Goal: Task Accomplishment & Management: Complete application form

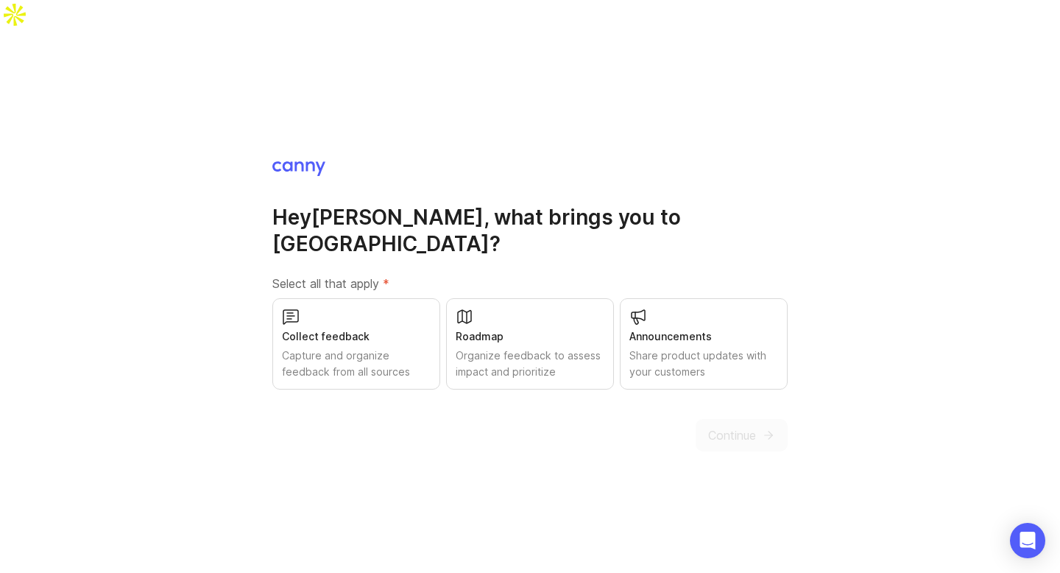
click at [363, 347] on div "Capture and organize feedback from all sources" at bounding box center [356, 363] width 149 height 32
click at [525, 347] on div "Organize feedback to assess impact and prioritize" at bounding box center [530, 363] width 149 height 32
click at [687, 347] on div "Share product updates with your customers" at bounding box center [703, 363] width 149 height 32
click at [390, 347] on div "Capture and organize feedback from all sources" at bounding box center [356, 363] width 150 height 32
click at [533, 347] on div "Organize feedback to assess impact and prioritize" at bounding box center [530, 363] width 150 height 32
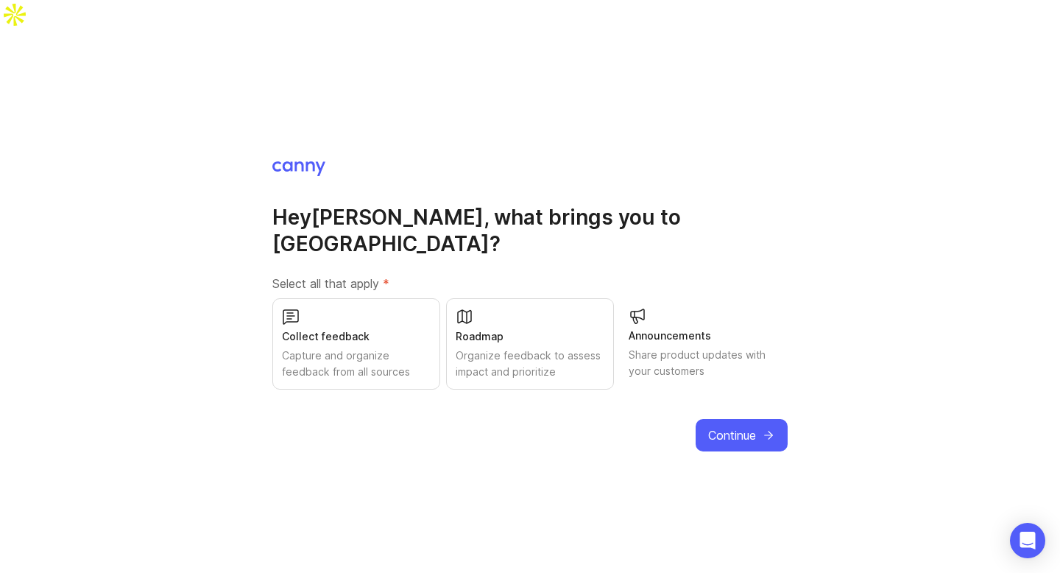
click at [670, 347] on div "Share product updates with your customers" at bounding box center [704, 363] width 150 height 32
click at [383, 347] on div "Capture and organize feedback from all sources" at bounding box center [356, 363] width 149 height 32
click at [535, 301] on div "Roadmap Organize feedback to assess impact and prioritize" at bounding box center [530, 343] width 168 height 91
click at [684, 347] on div "Share product updates with your customers" at bounding box center [703, 363] width 149 height 32
click at [737, 425] on span "Continue" at bounding box center [732, 434] width 48 height 18
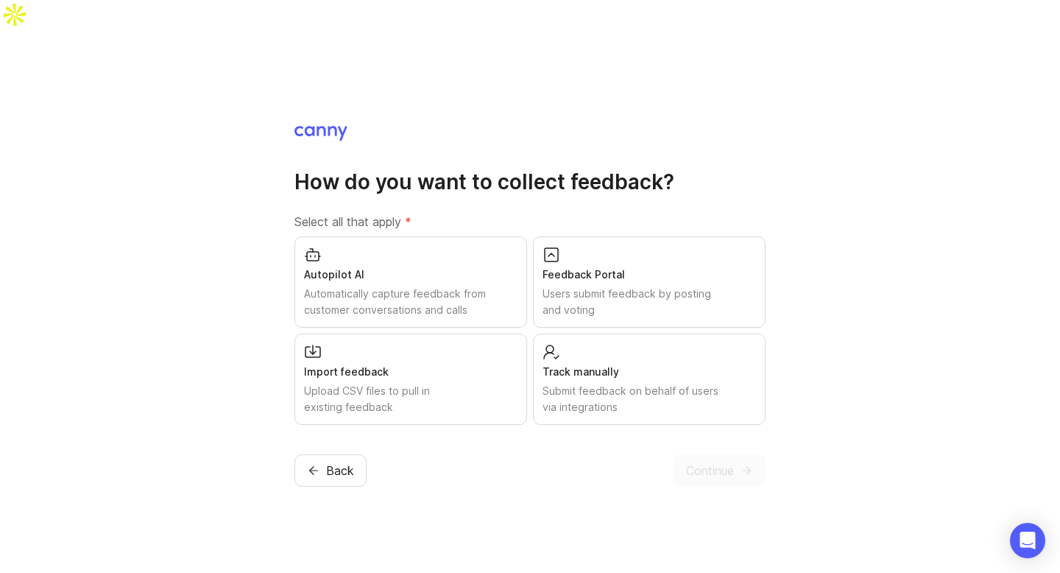
click at [378, 286] on div "Automatically capture feedback from customer conversations and calls" at bounding box center [410, 302] width 213 height 32
click at [612, 286] on div "Users submit feedback by posting and voting" at bounding box center [648, 302] width 213 height 32
click at [588, 382] on div "Submit feedback on behalf of users via integrations" at bounding box center [648, 398] width 213 height 32
click at [495, 382] on div "Upload CSV files to pull in existing feedback" at bounding box center [410, 398] width 213 height 32
click at [721, 460] on span "Continue" at bounding box center [710, 469] width 48 height 18
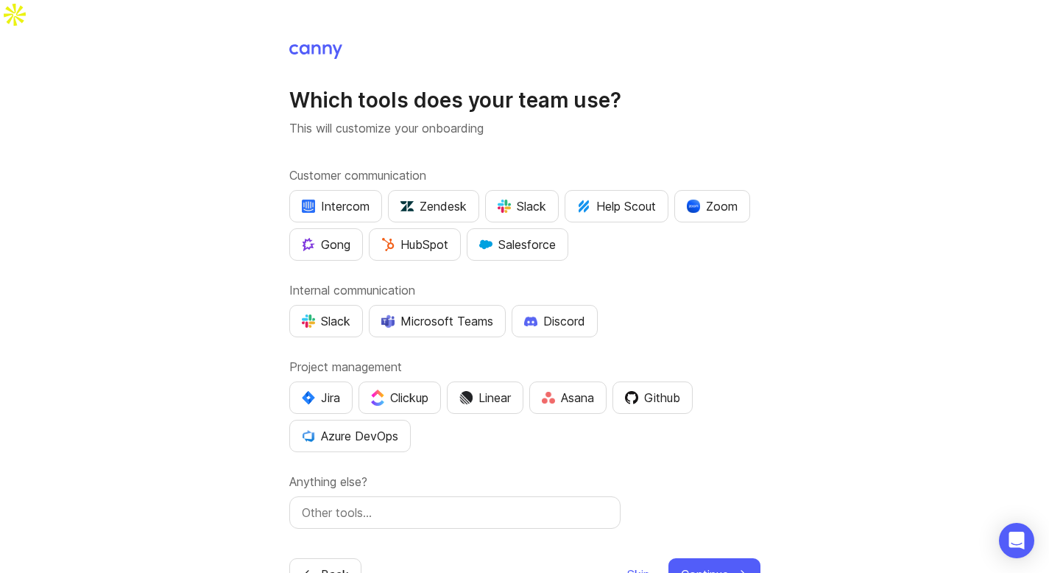
click at [347, 197] on div "Intercom" at bounding box center [336, 206] width 68 height 18
click at [434, 236] on div "HubSpot" at bounding box center [414, 245] width 67 height 18
click at [535, 197] on div "Slack" at bounding box center [522, 206] width 49 height 18
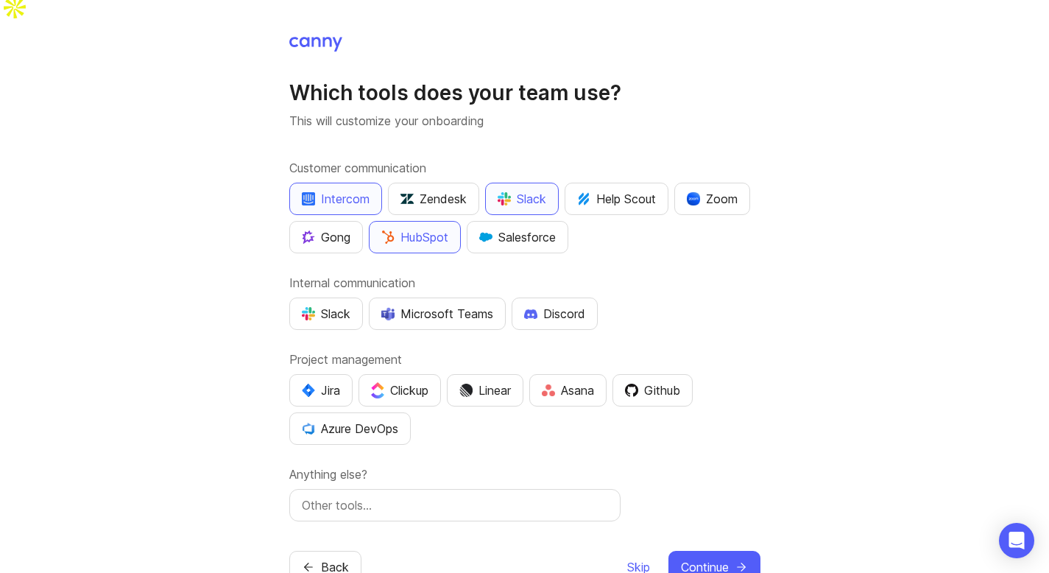
scroll to position [22, 0]
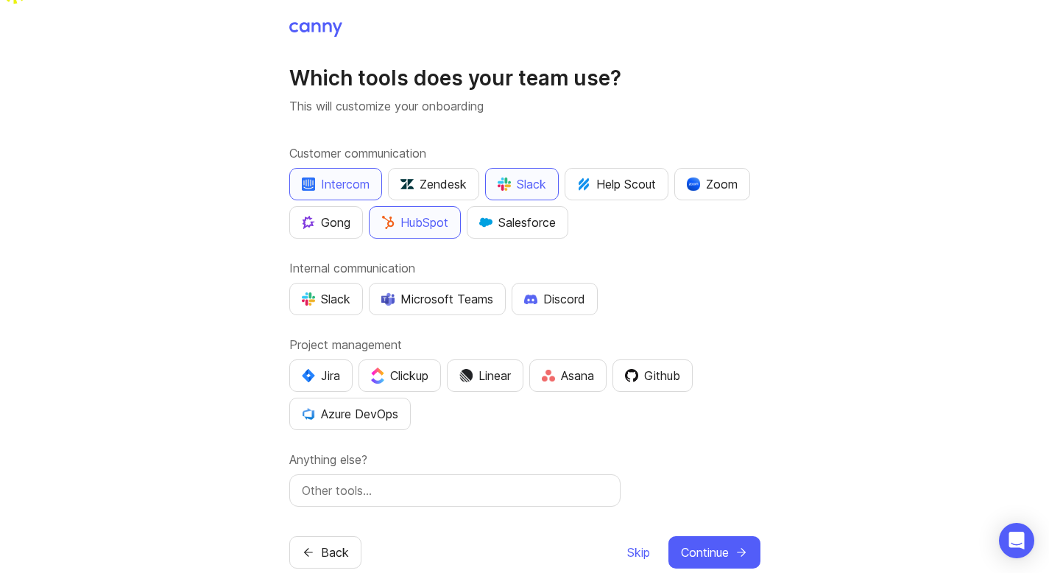
click at [332, 290] on div "Slack" at bounding box center [326, 299] width 49 height 18
click at [588, 283] on button "Discord" at bounding box center [555, 299] width 86 height 32
click at [594, 367] on div "Asana" at bounding box center [568, 376] width 52 height 18
click at [671, 367] on div "Github" at bounding box center [652, 376] width 55 height 18
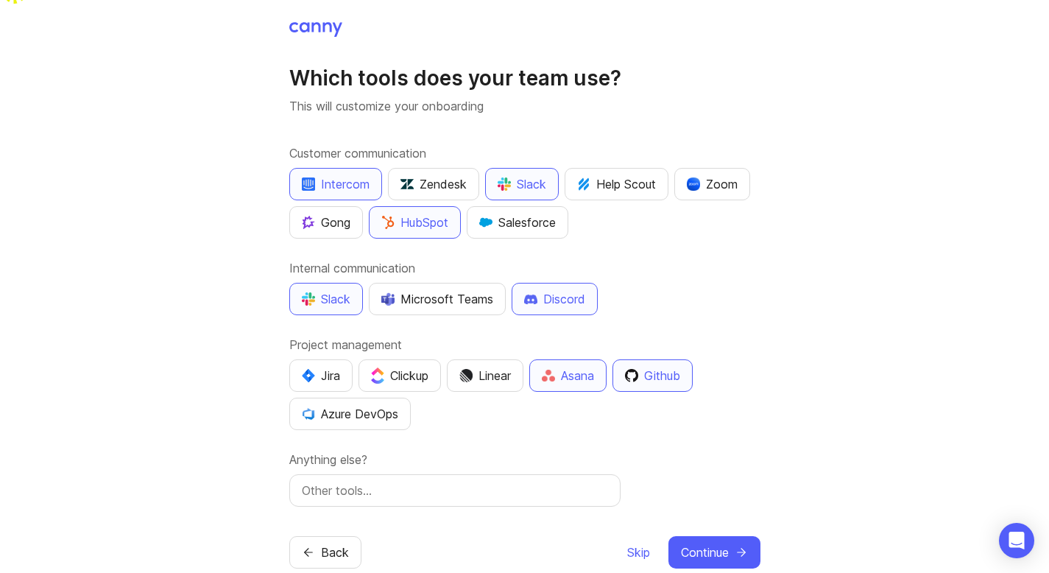
click at [632, 543] on span "Skip" at bounding box center [638, 552] width 23 height 18
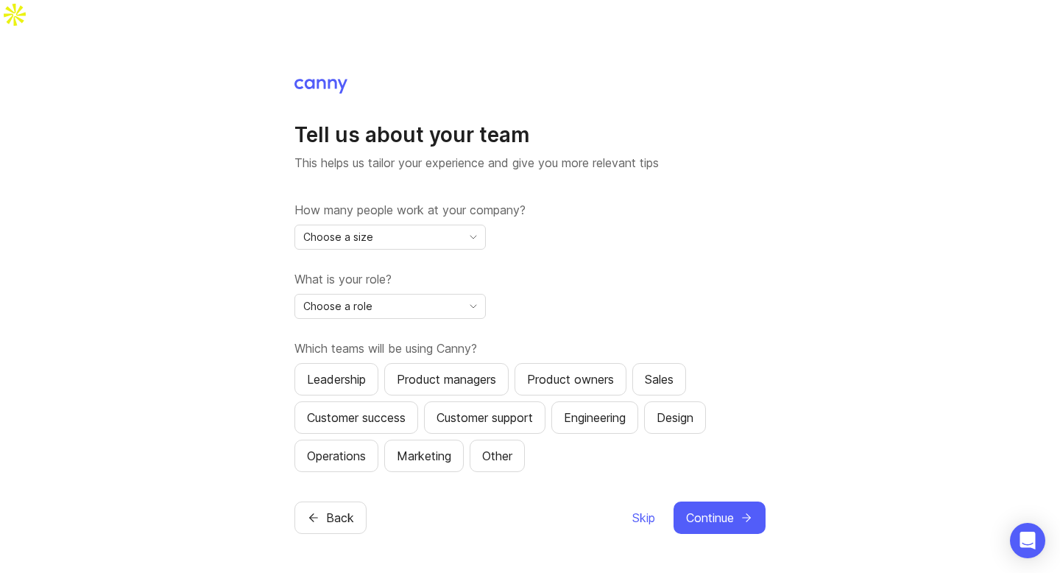
click at [453, 225] on div "Choose a size" at bounding box center [378, 237] width 166 height 24
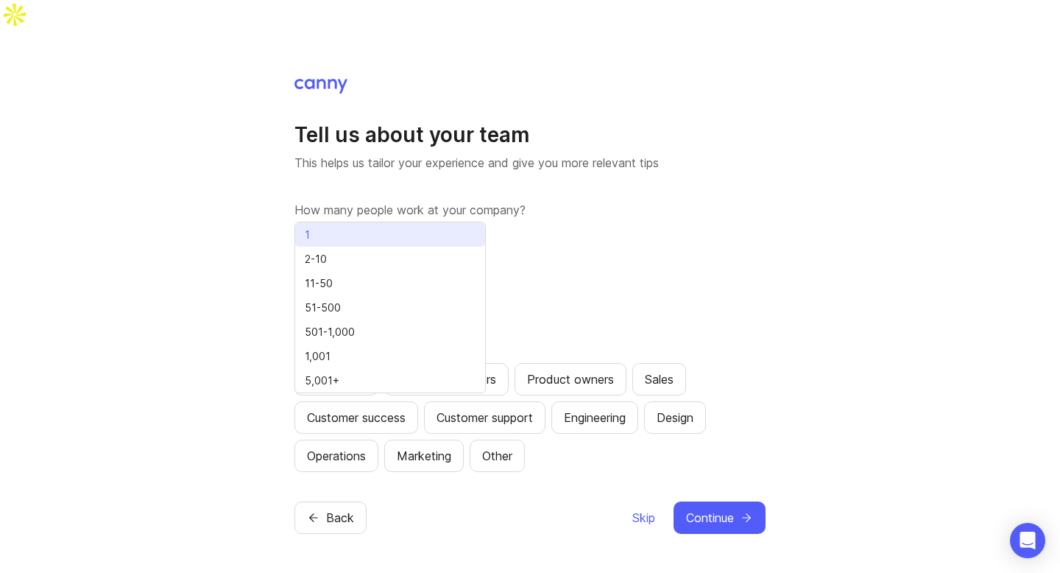
click at [398, 238] on li "1" at bounding box center [390, 234] width 190 height 24
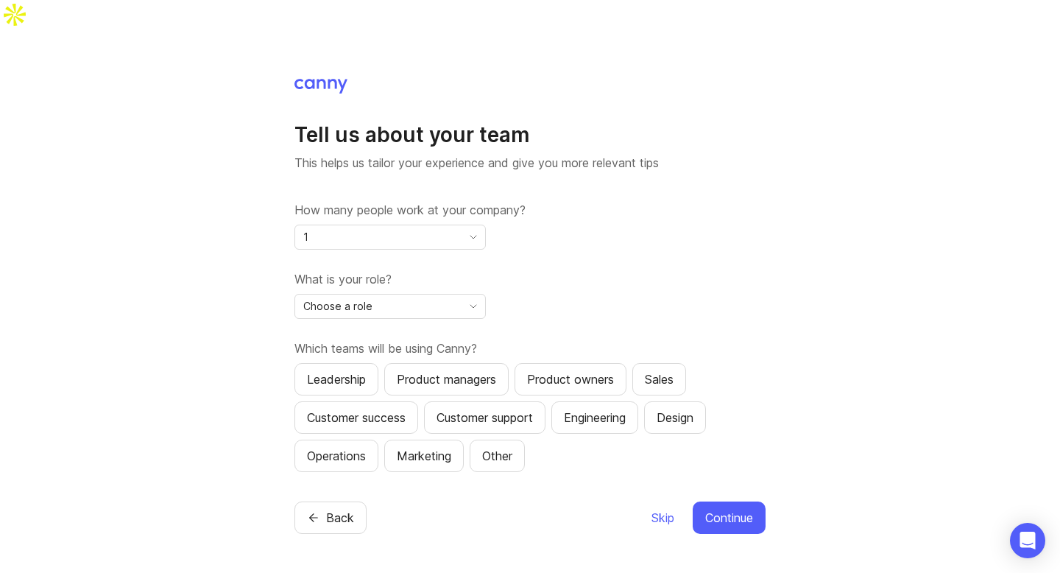
click at [377, 294] on div "Choose a role" at bounding box center [378, 306] width 166 height 24
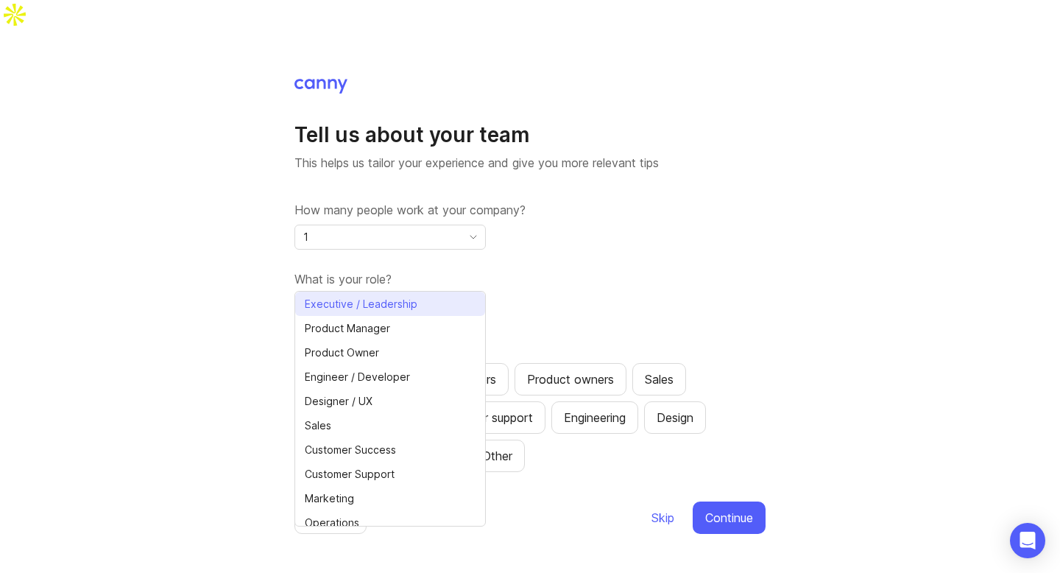
click at [378, 293] on li "Executive / Leadership" at bounding box center [390, 303] width 190 height 24
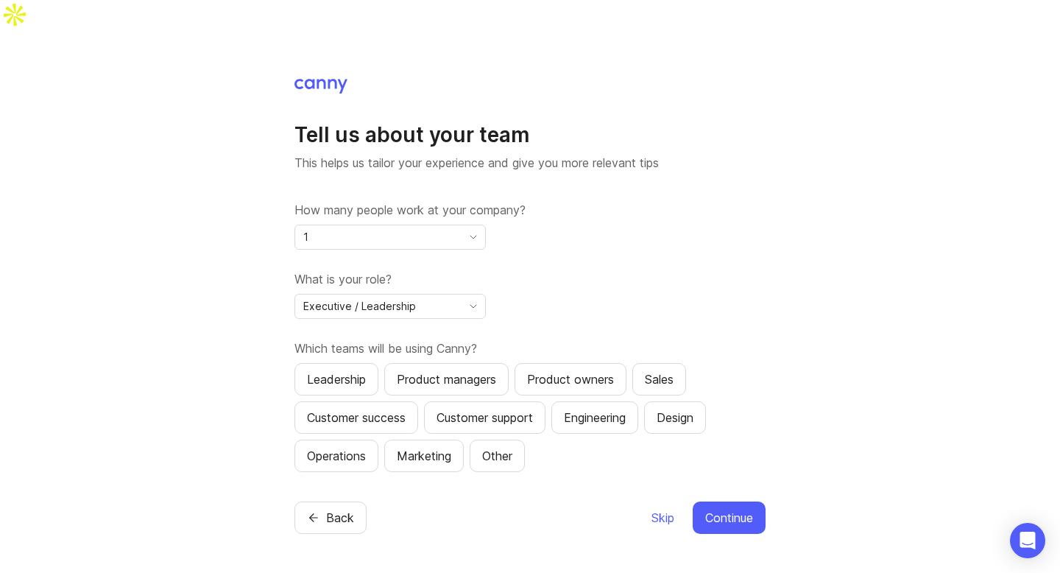
click at [359, 370] on div "Leadership" at bounding box center [336, 379] width 59 height 18
click at [450, 370] on div "Product managers" at bounding box center [446, 379] width 99 height 18
click at [609, 408] on div "Engineering" at bounding box center [595, 417] width 62 height 18
click at [746, 509] on span "Continue" at bounding box center [729, 518] width 48 height 18
click at [675, 501] on div "Skip Continue" at bounding box center [708, 517] width 115 height 32
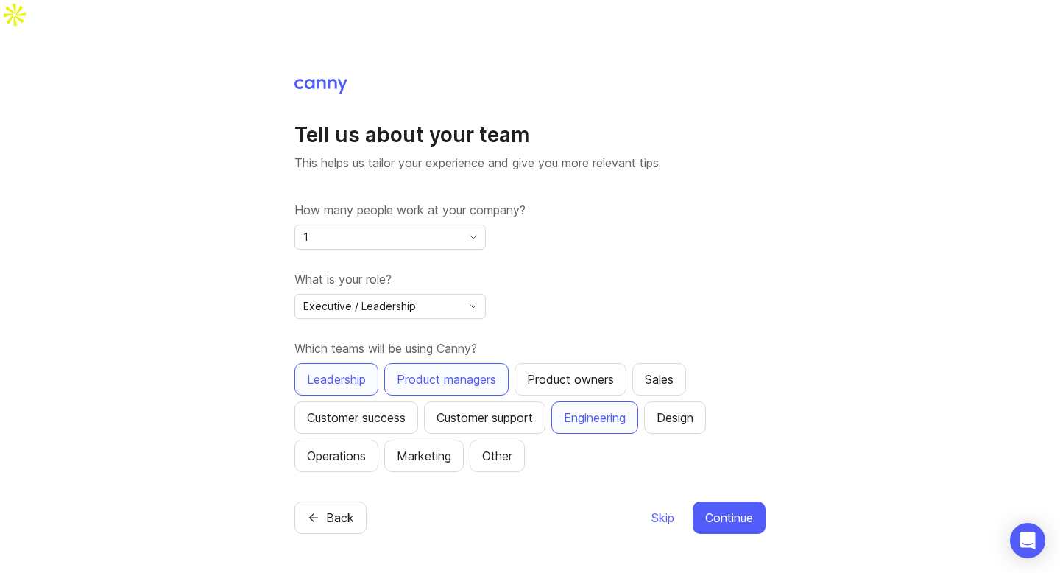
click at [661, 509] on span "Skip" at bounding box center [662, 518] width 23 height 18
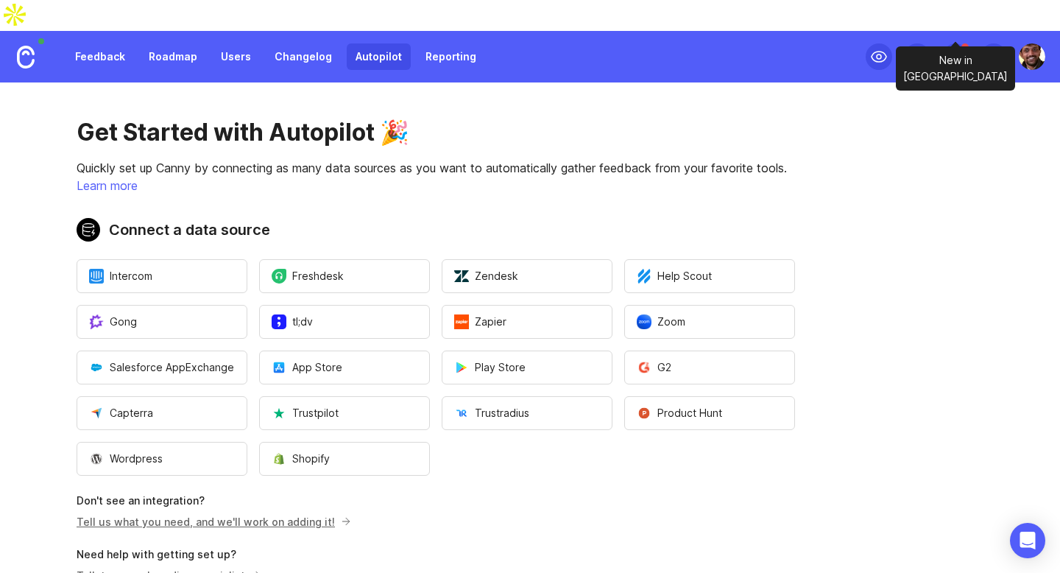
click at [964, 43] on div at bounding box center [955, 56] width 26 height 26
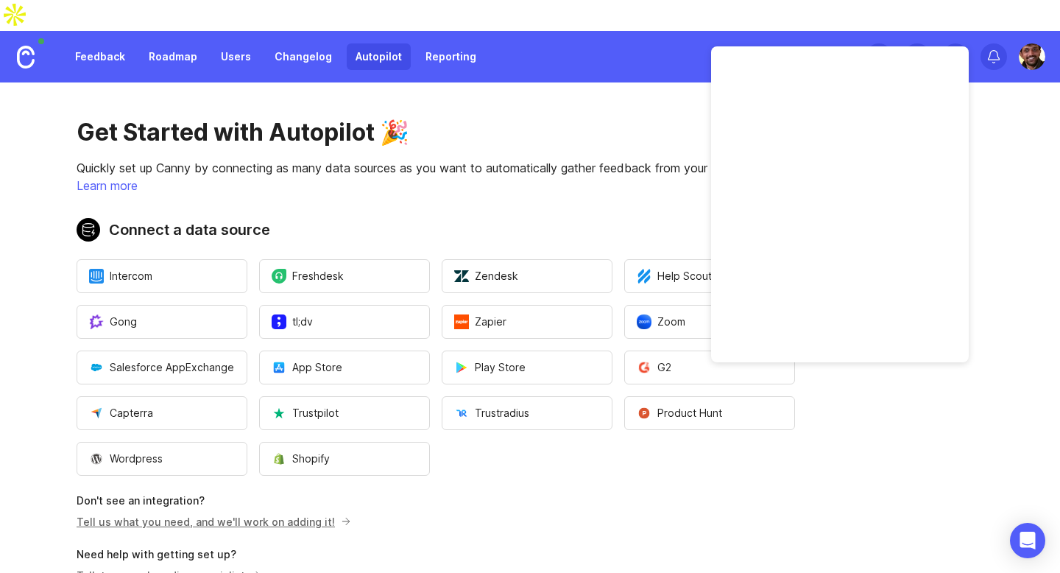
click at [618, 82] on div "Get Started with Autopilot 🎉 Quickly set up Canny by connecting as many data so…" at bounding box center [435, 375] width 871 height 586
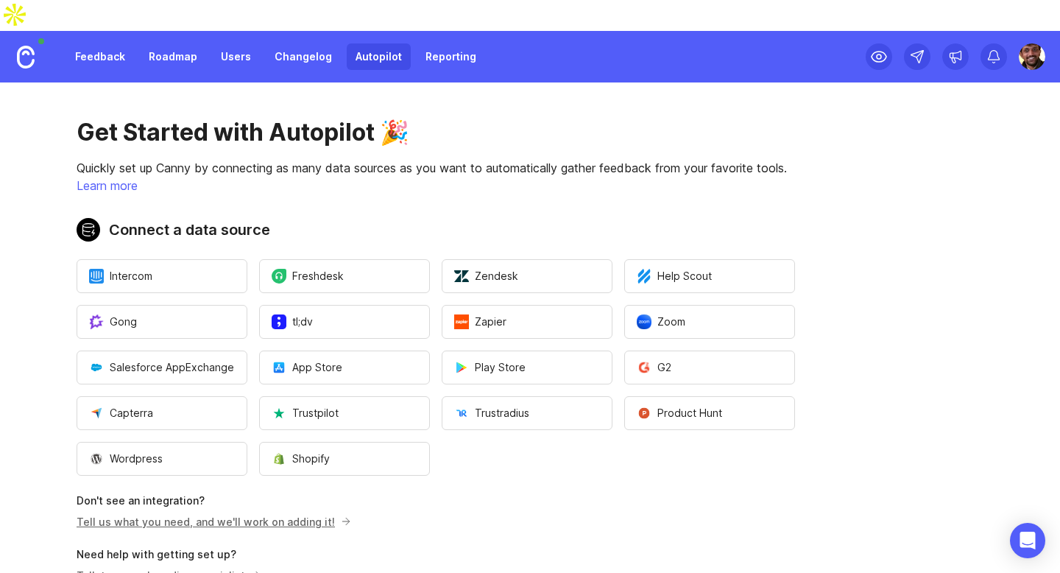
click at [172, 43] on link "Roadmap" at bounding box center [173, 56] width 66 height 26
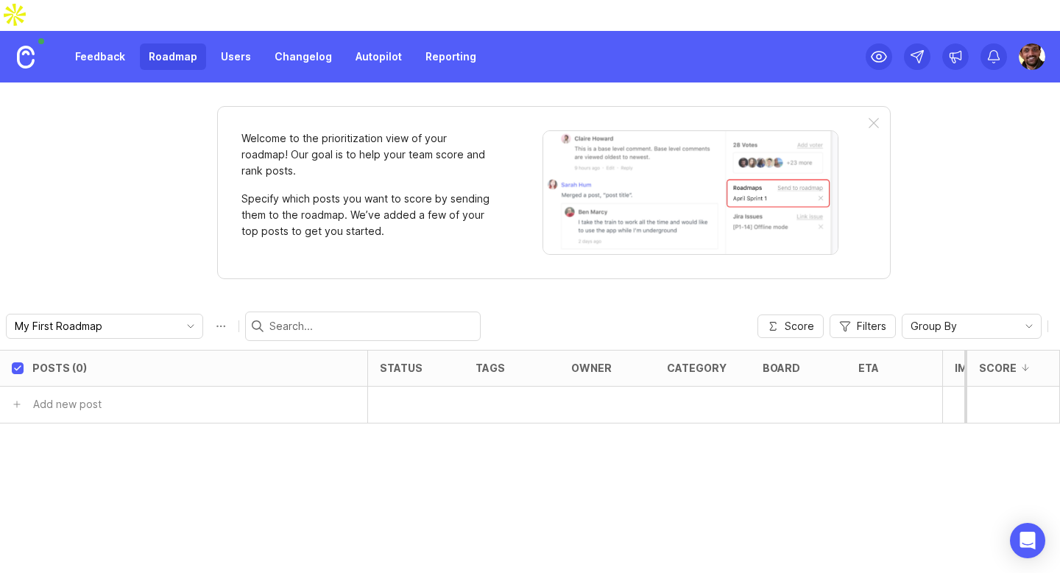
click at [286, 43] on link "Changelog" at bounding box center [303, 56] width 75 height 26
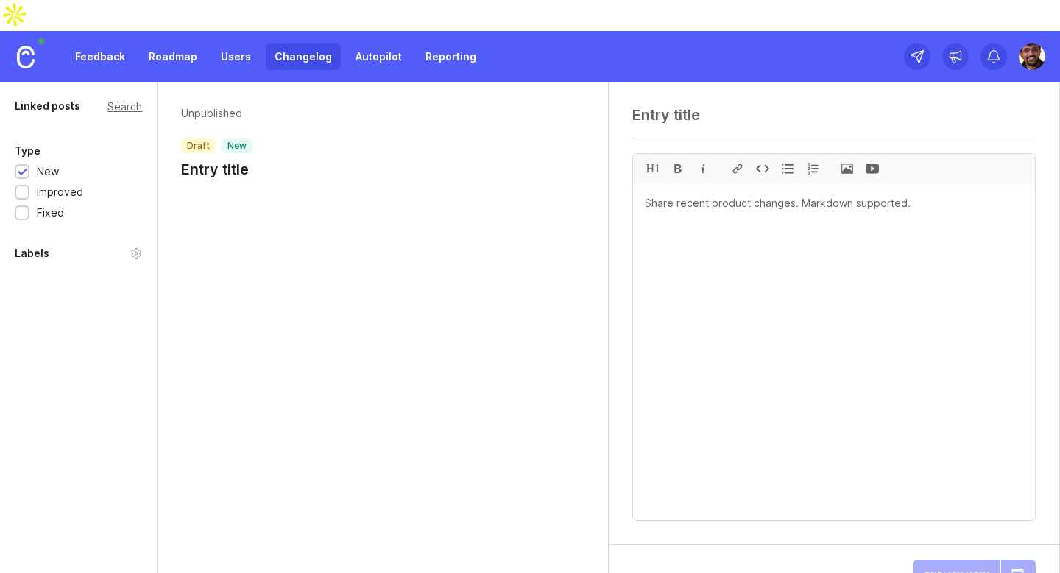
click at [695, 190] on textarea at bounding box center [834, 351] width 402 height 336
click at [662, 183] on textarea at bounding box center [834, 351] width 402 height 336
